Goal: Task Accomplishment & Management: Use online tool/utility

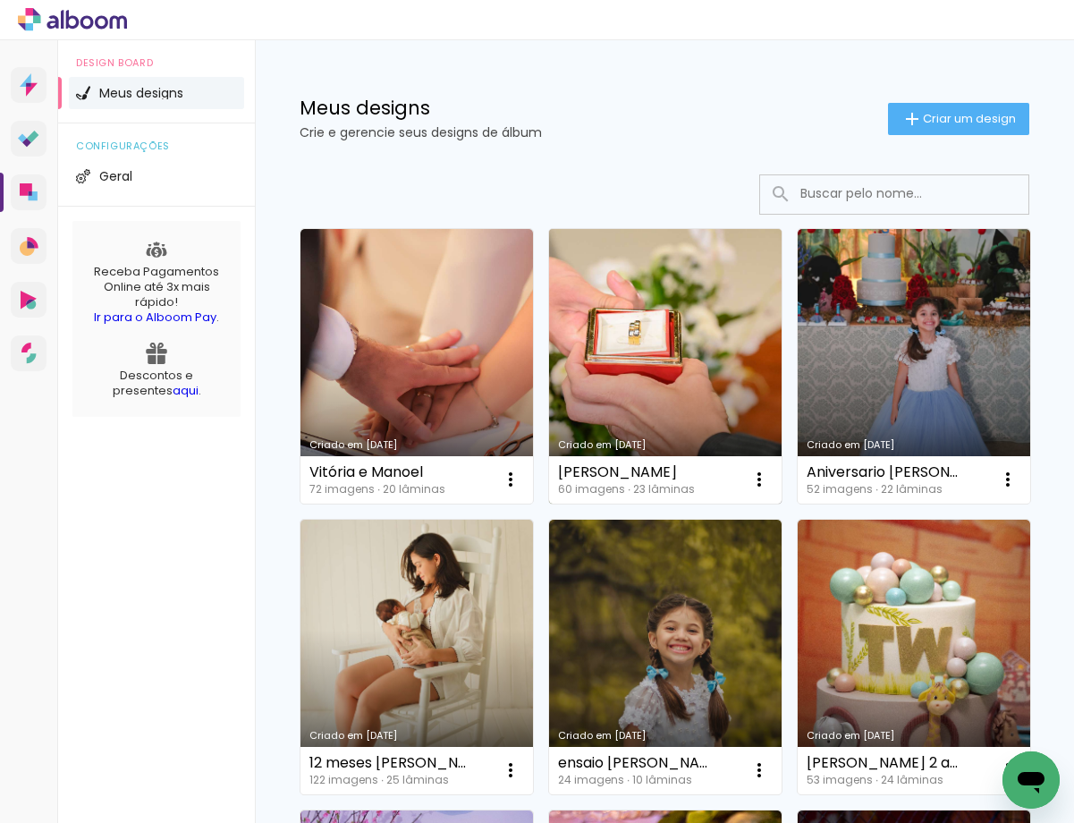
click at [611, 358] on link "Criado em [DATE]" at bounding box center [665, 366] width 233 height 275
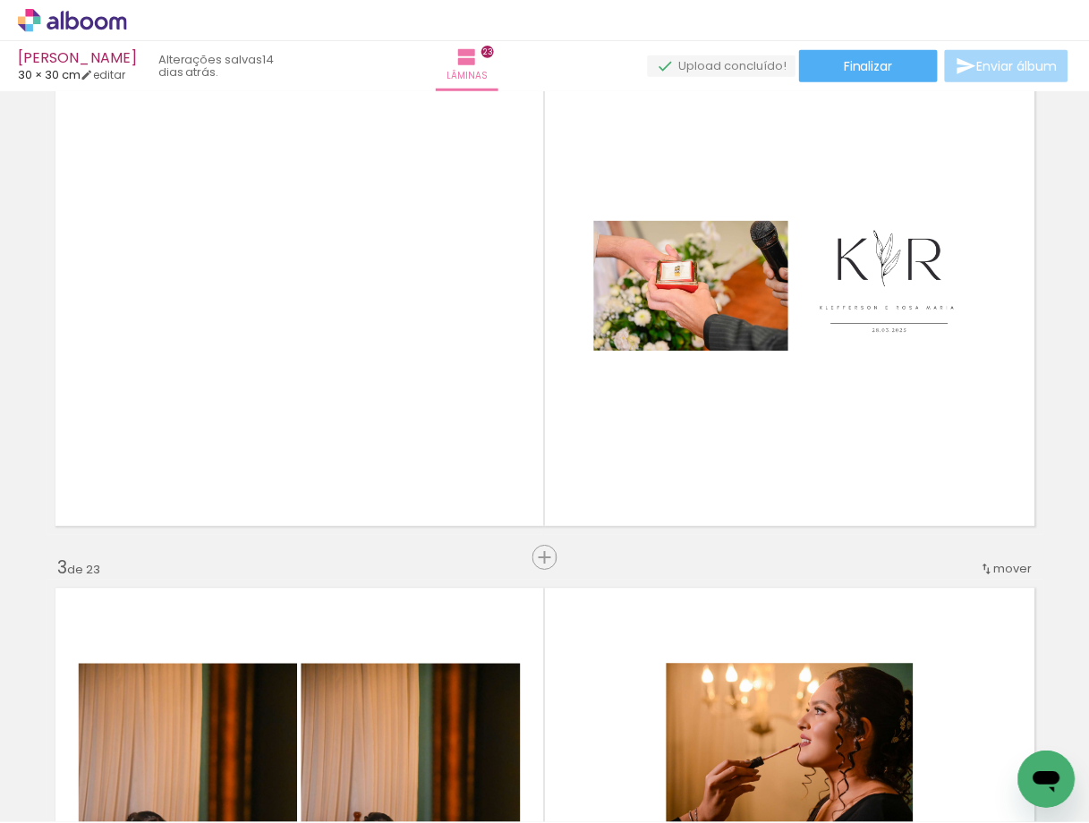
scroll to position [649, 0]
